Goal: Task Accomplishment & Management: Complete application form

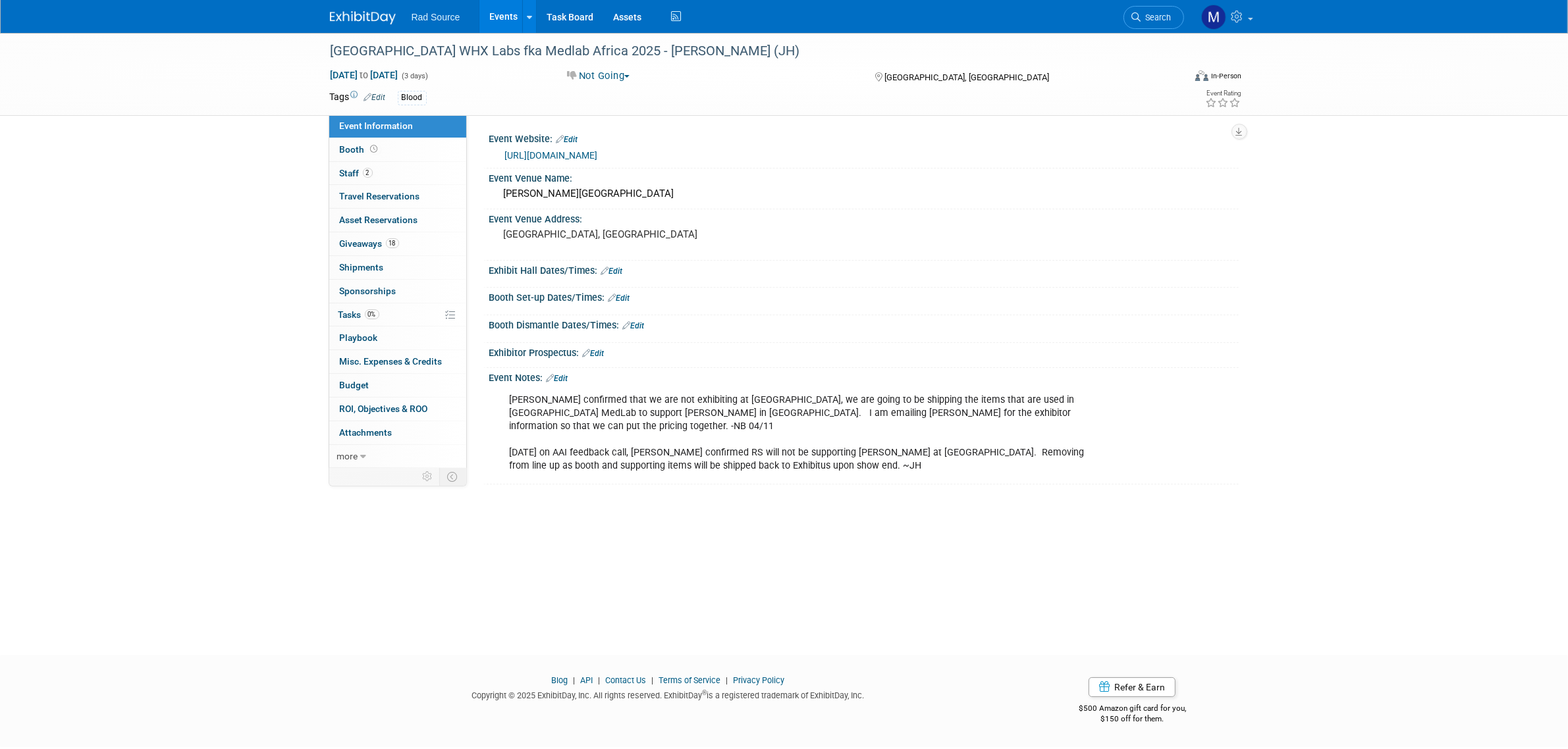
click at [617, 267] on link "Edit" at bounding box center [612, 271] width 21 height 9
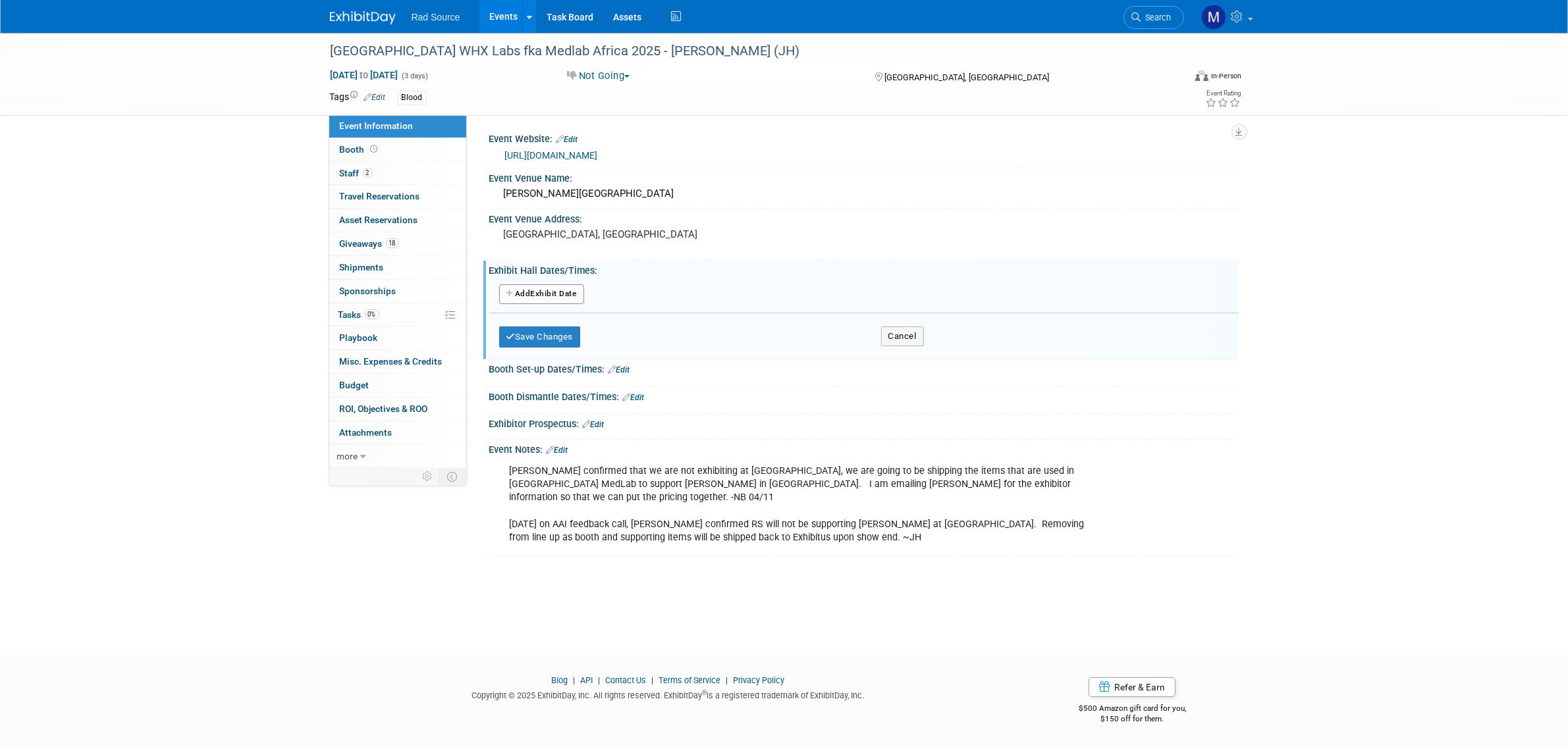
click at [564, 298] on button "Add Another Exhibit Date" at bounding box center [542, 294] width 85 height 20
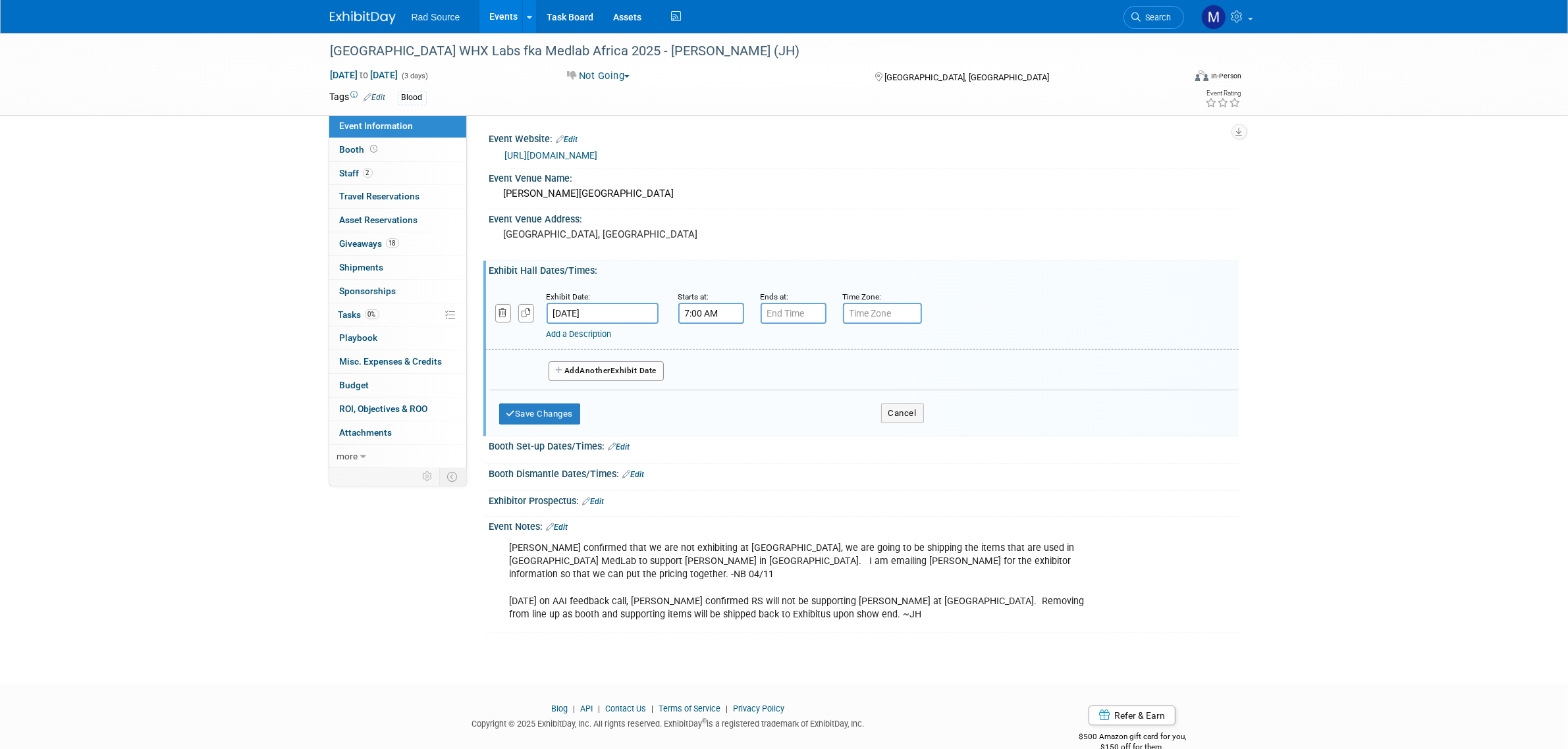
click at [720, 317] on input "7:00 AM" at bounding box center [711, 313] width 66 height 21
click at [707, 347] on span at bounding box center [709, 345] width 23 height 23
type input "9:00 AM"
click at [792, 314] on input "7:00 PM" at bounding box center [794, 313] width 66 height 21
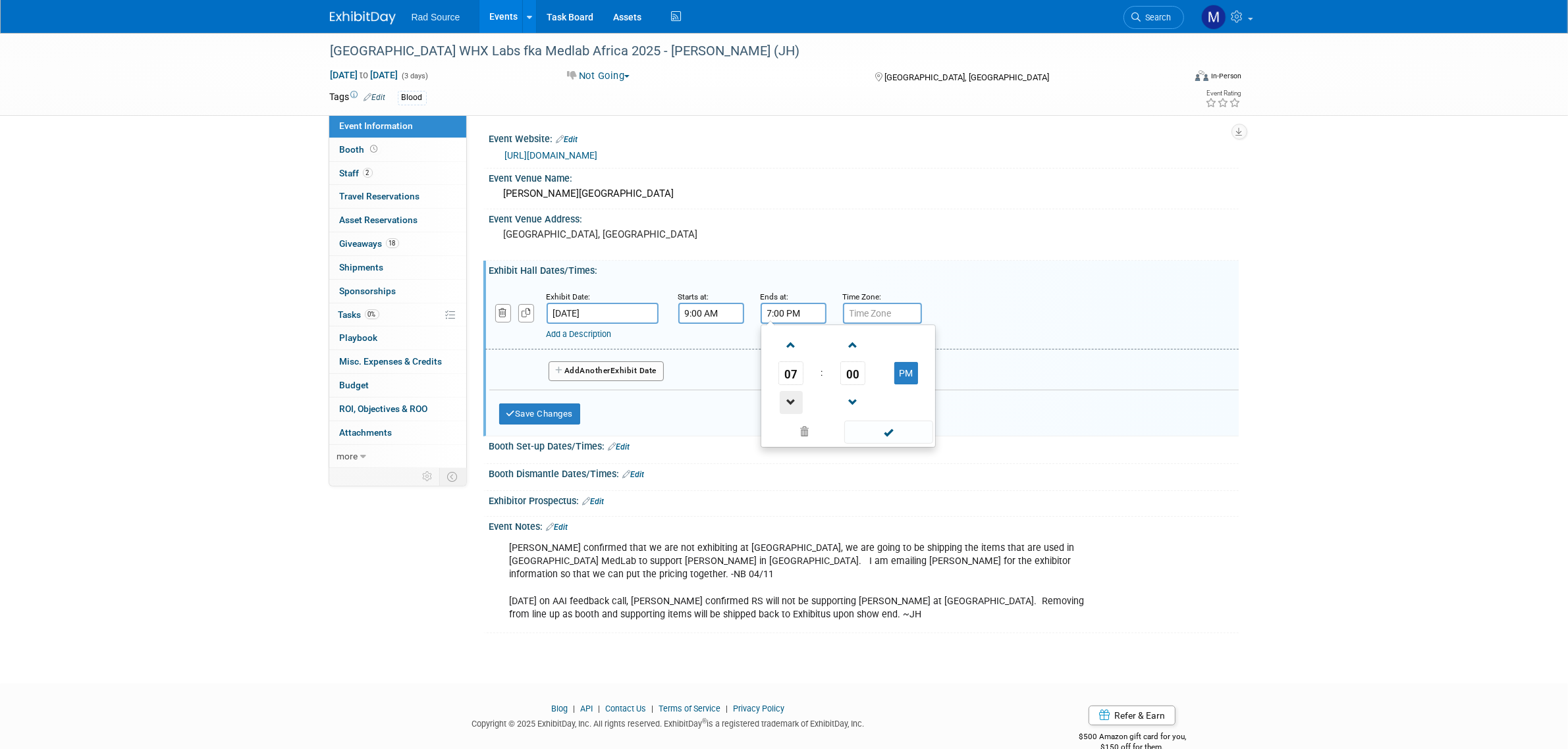
click at [785, 400] on span at bounding box center [791, 402] width 23 height 23
type input "5:00 PM"
click at [639, 366] on button "Add Another Exhibit Date" at bounding box center [606, 371] width 116 height 20
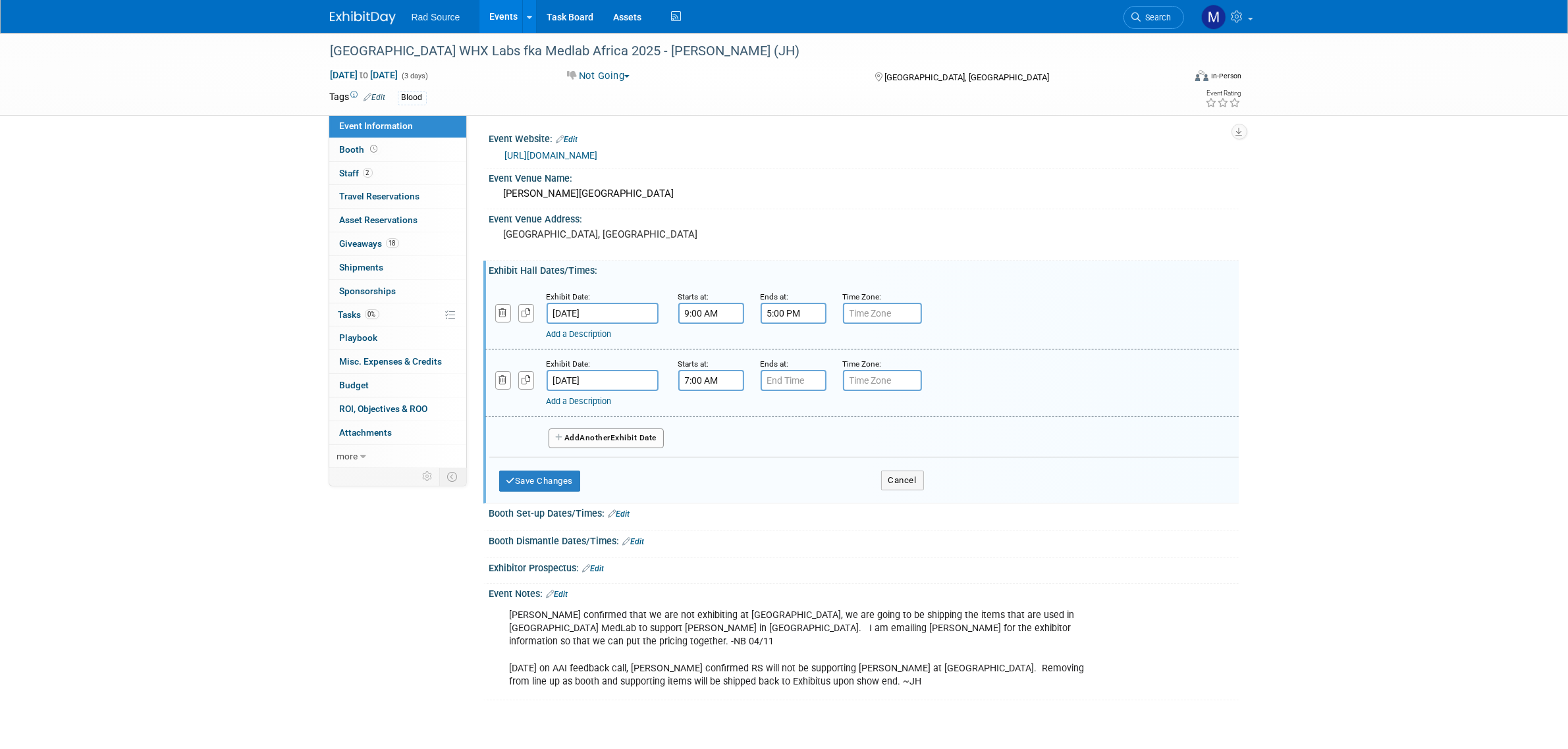
click at [708, 375] on input "7:00 AM" at bounding box center [711, 379] width 66 height 21
click at [716, 412] on span at bounding box center [709, 412] width 23 height 23
type input "10:00 AM"
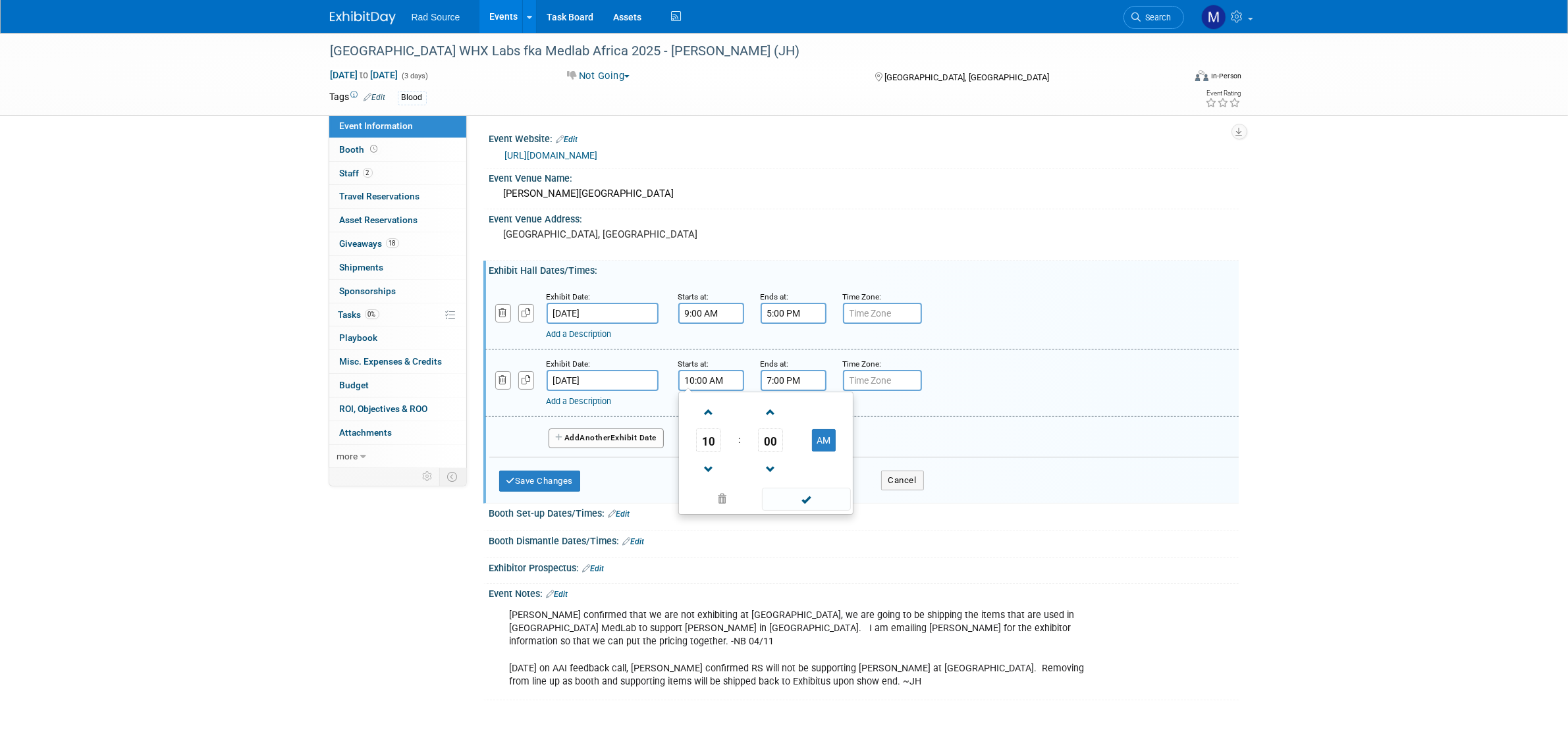
click at [799, 379] on input "7:00 PM" at bounding box center [794, 379] width 66 height 21
click at [787, 465] on span at bounding box center [791, 470] width 23 height 23
type input "5:00 PM"
click at [626, 429] on button "Add Another Exhibit Date" at bounding box center [606, 439] width 116 height 20
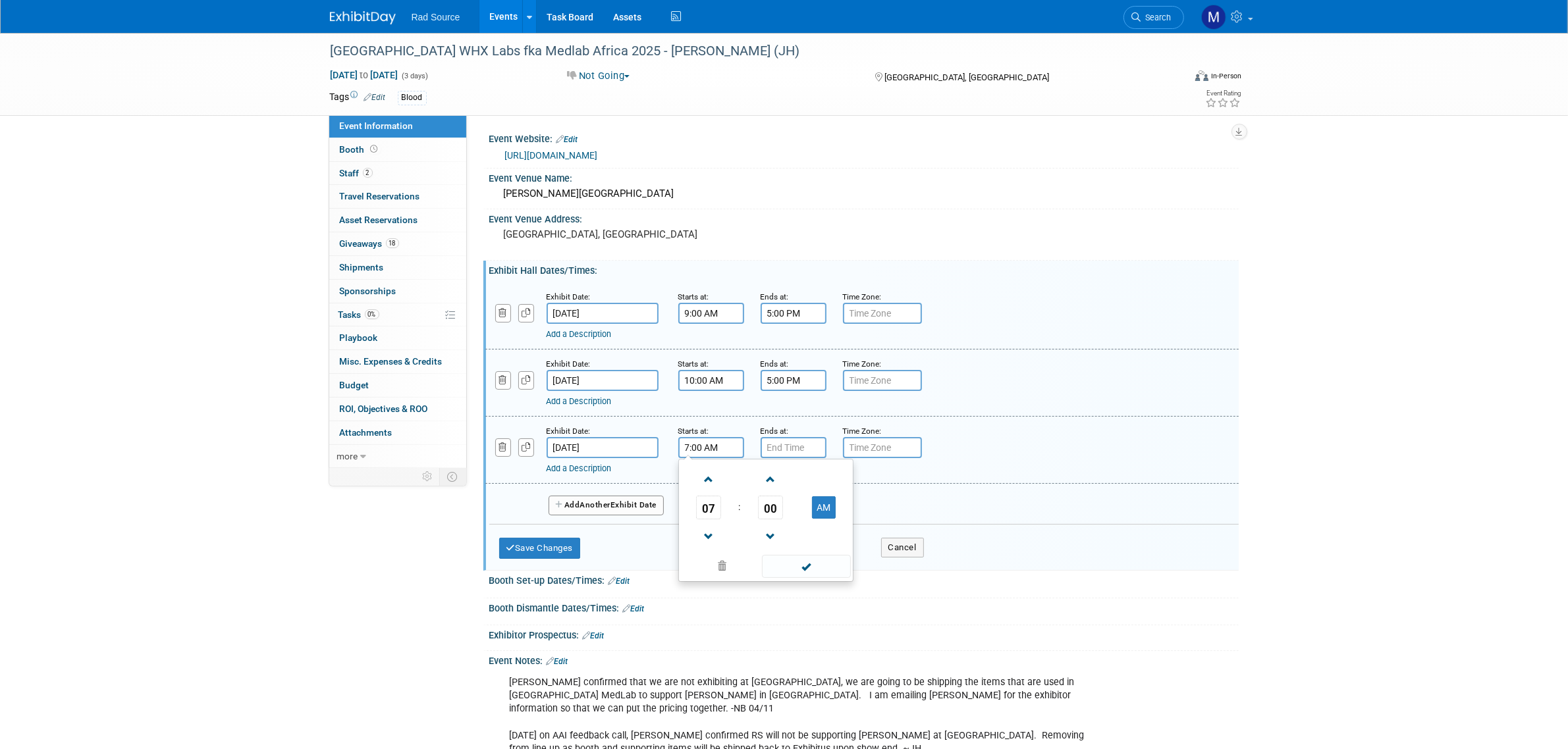
click at [719, 442] on input "7:00 AM" at bounding box center [711, 447] width 66 height 21
click at [706, 476] on span at bounding box center [709, 479] width 23 height 23
type input "9:00 AM"
click at [812, 449] on input "7:00 PM" at bounding box center [794, 447] width 66 height 21
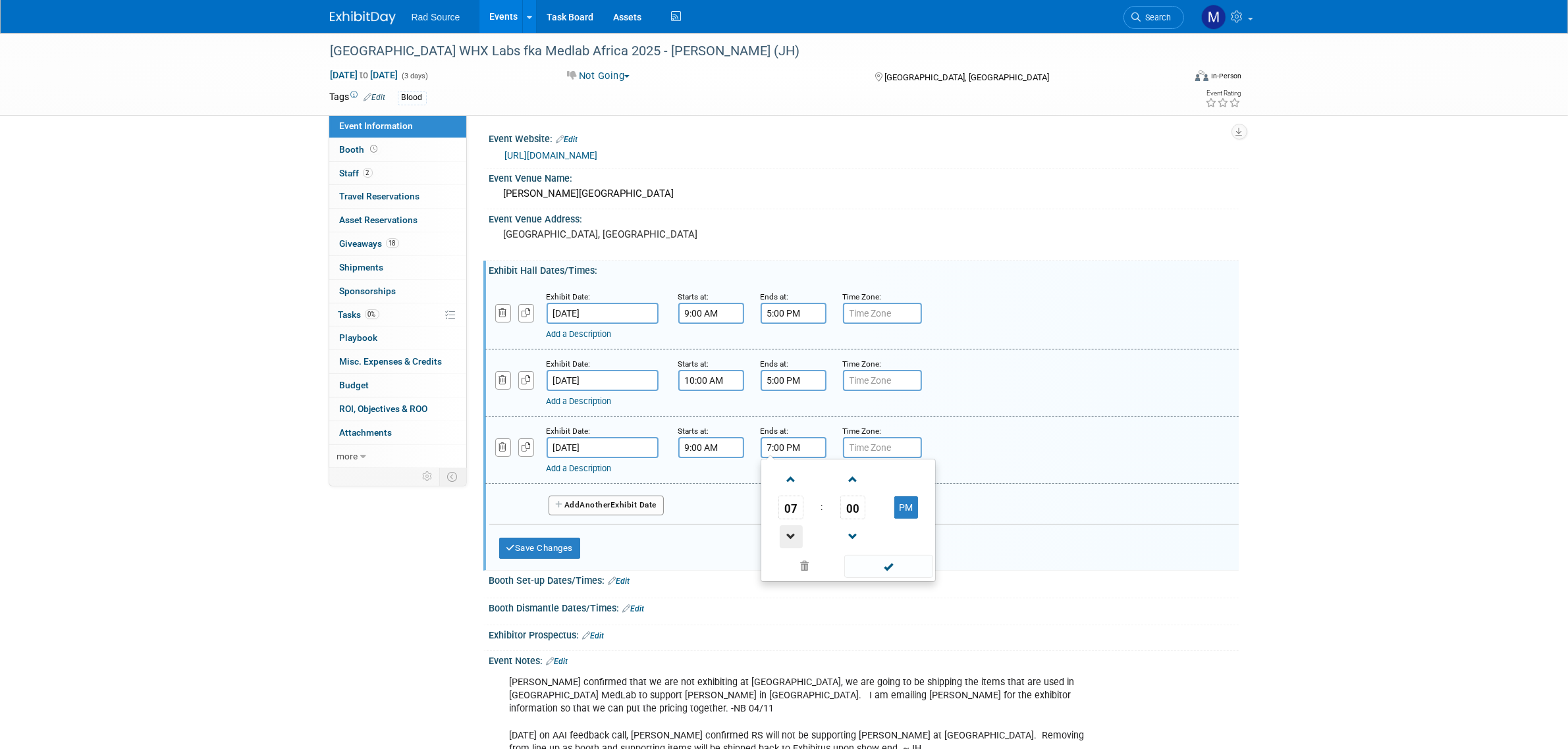
click at [784, 537] on span at bounding box center [791, 537] width 23 height 23
type input "4:00 PM"
click at [721, 444] on input "9:00 AM" at bounding box center [711, 447] width 66 height 21
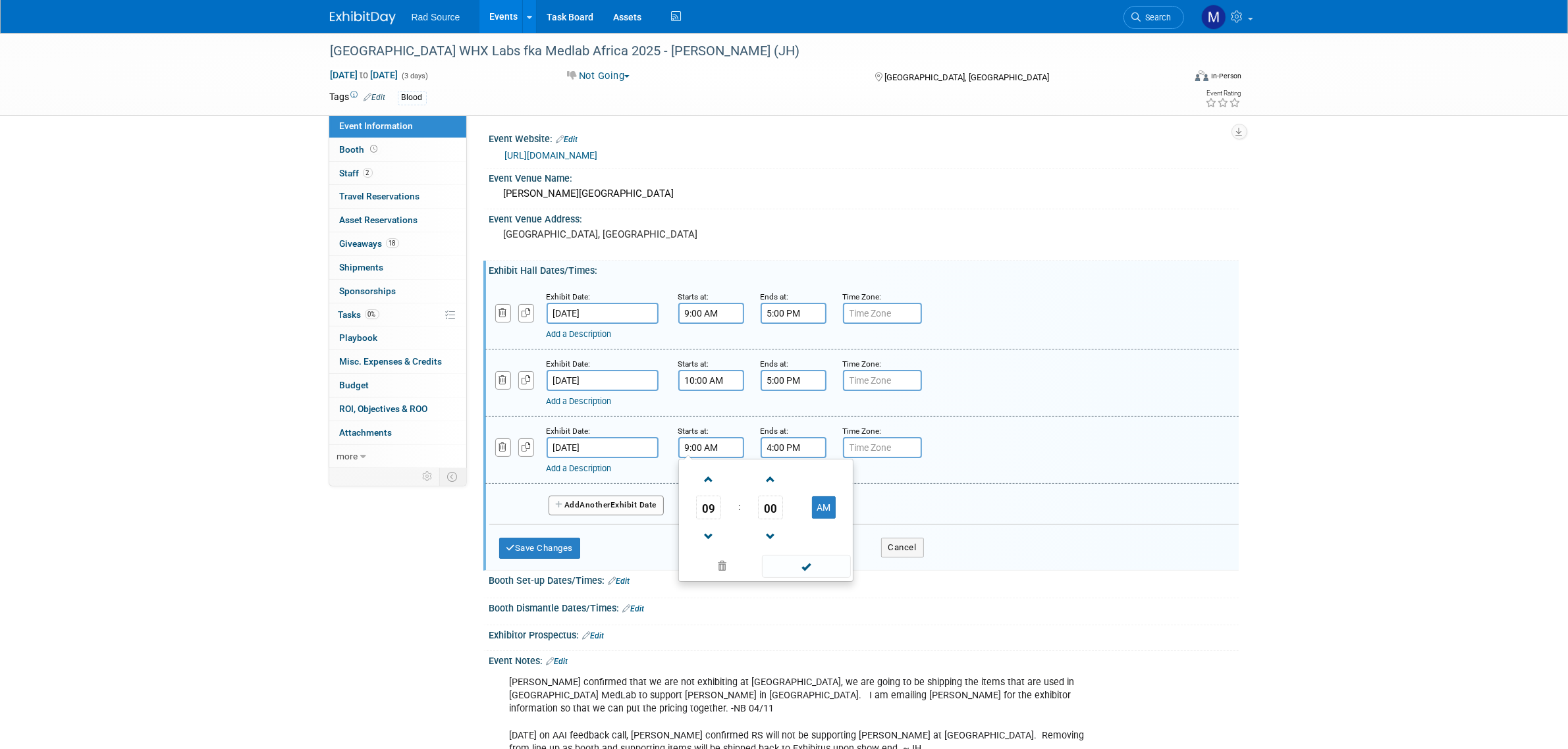
drag, startPoint x: 714, startPoint y: 478, endPoint x: 736, endPoint y: 476, distance: 22.1
click at [714, 478] on span at bounding box center [709, 479] width 23 height 23
type input "10:00 AM"
click at [533, 544] on button "Save Changes" at bounding box center [540, 547] width 81 height 21
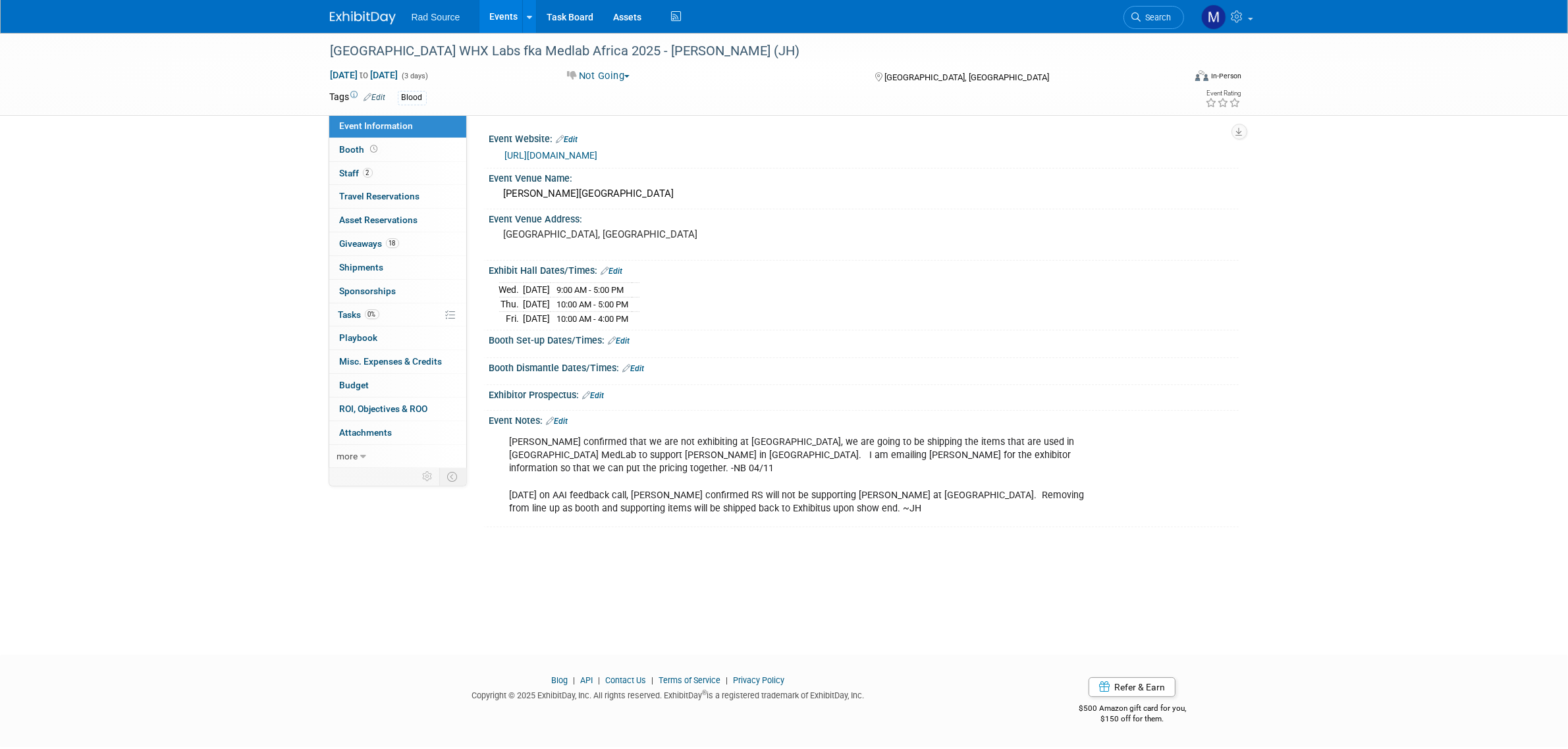
click at [359, 20] on img at bounding box center [363, 18] width 66 height 13
